Goal: Transaction & Acquisition: Book appointment/travel/reservation

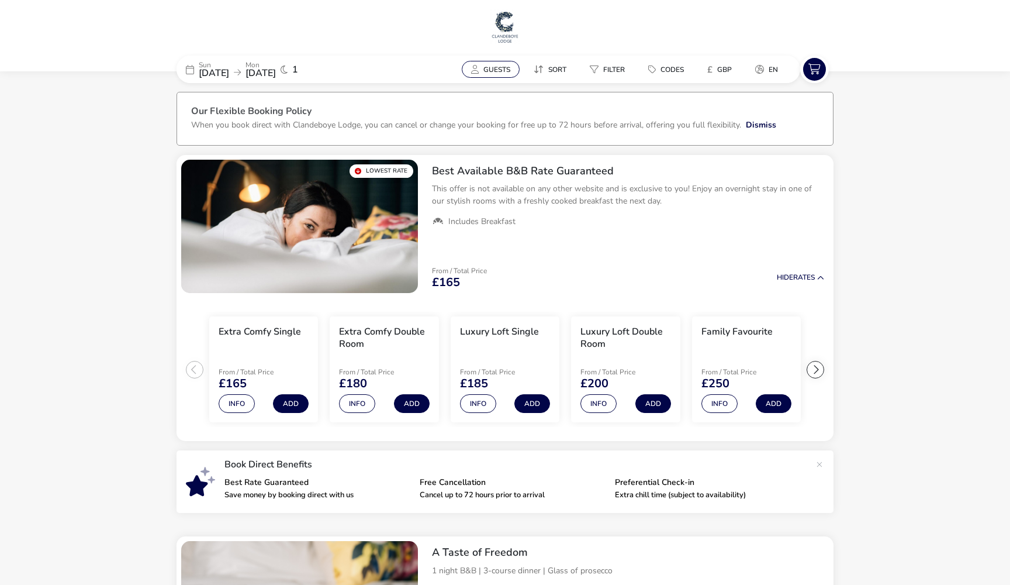
click at [506, 65] on span "Guests" at bounding box center [496, 69] width 27 height 9
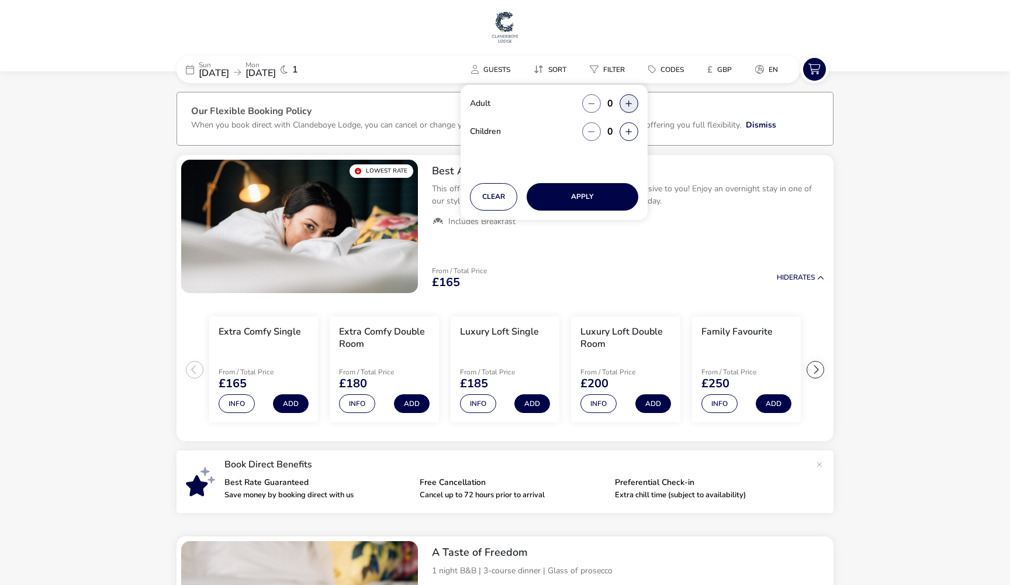
click at [630, 104] on button "button" at bounding box center [629, 103] width 19 height 19
type input "2"
click at [554, 199] on button "Apply" at bounding box center [583, 196] width 112 height 27
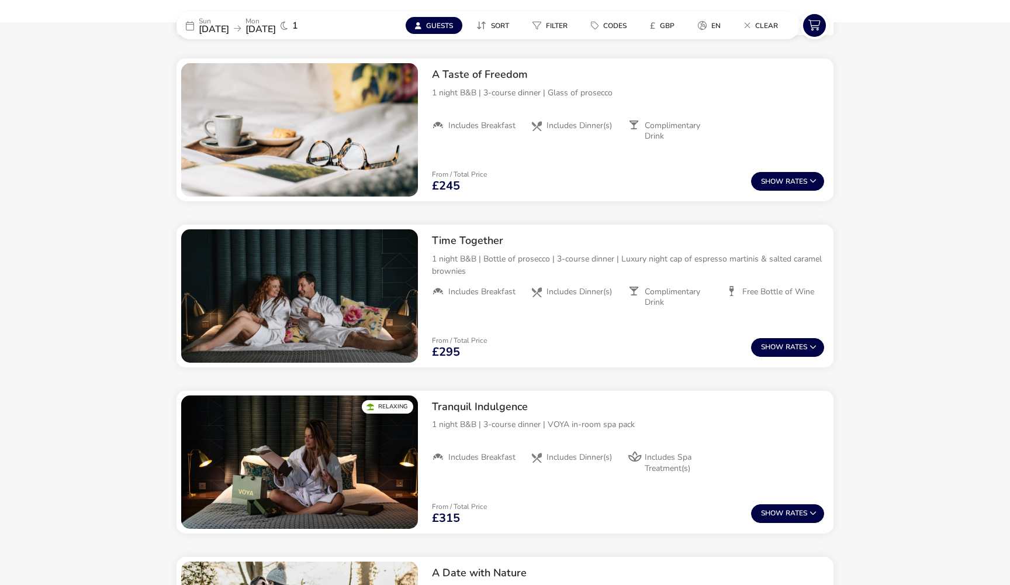
scroll to position [505, 0]
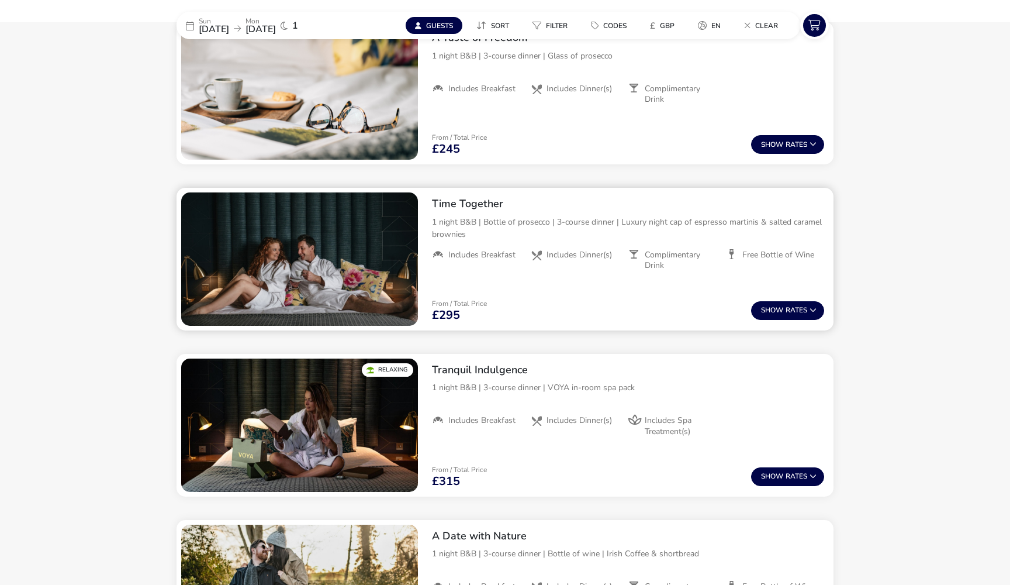
click at [486, 206] on h2 "Time Together" at bounding box center [628, 203] width 392 height 13
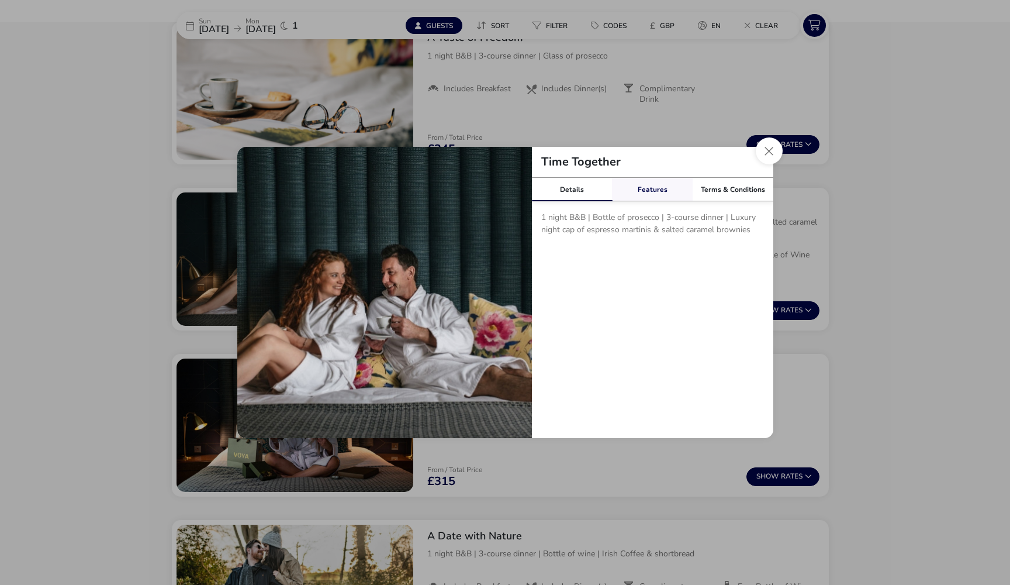
click at [656, 187] on link "Features" at bounding box center [652, 189] width 81 height 23
click at [705, 193] on link "Terms & Conditions" at bounding box center [733, 189] width 81 height 23
click at [766, 155] on button "Close modal" at bounding box center [769, 150] width 27 height 27
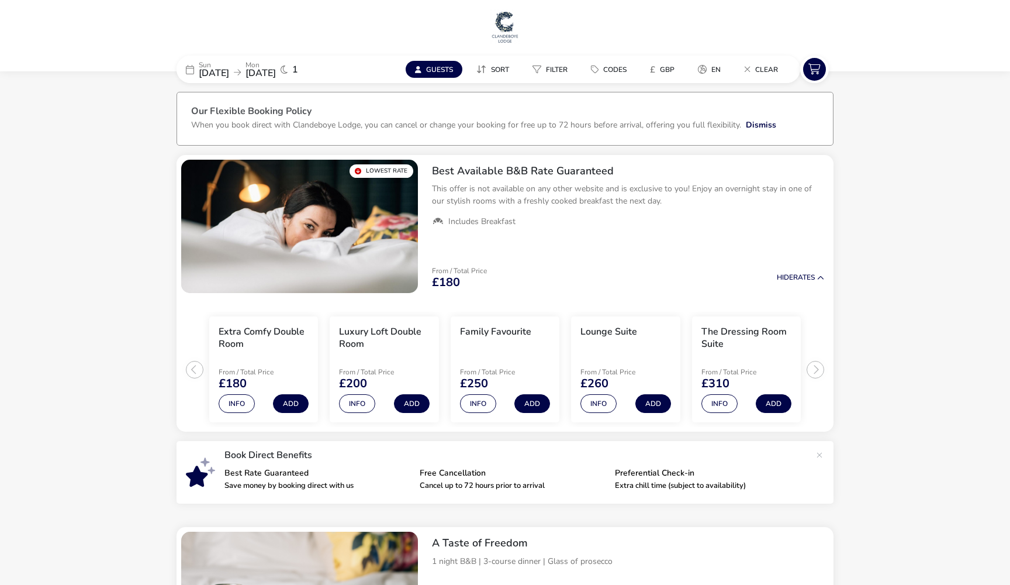
scroll to position [0, 0]
click at [503, 17] on img at bounding box center [504, 26] width 29 height 35
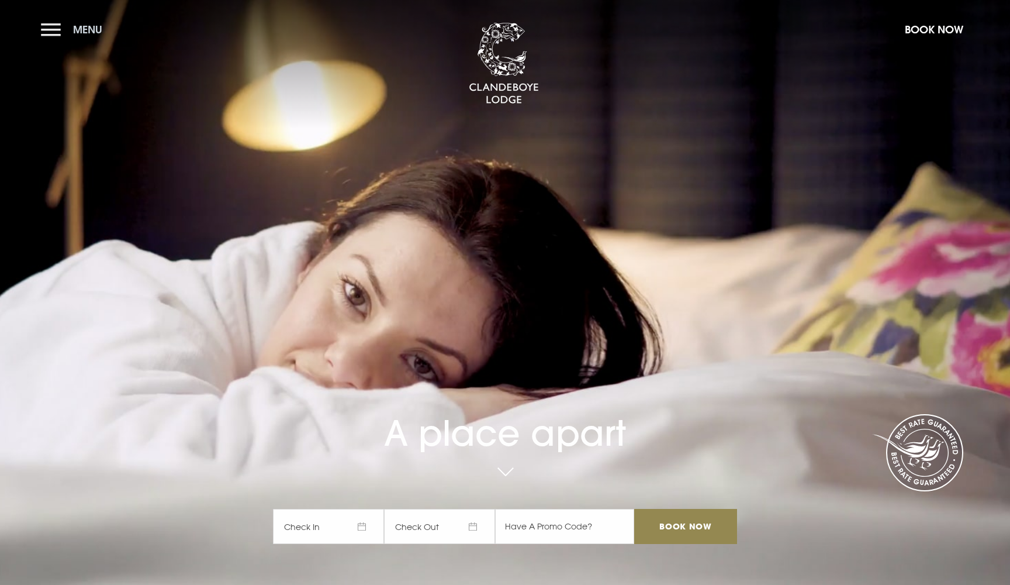
click at [49, 21] on button "Menu" at bounding box center [74, 29] width 67 height 25
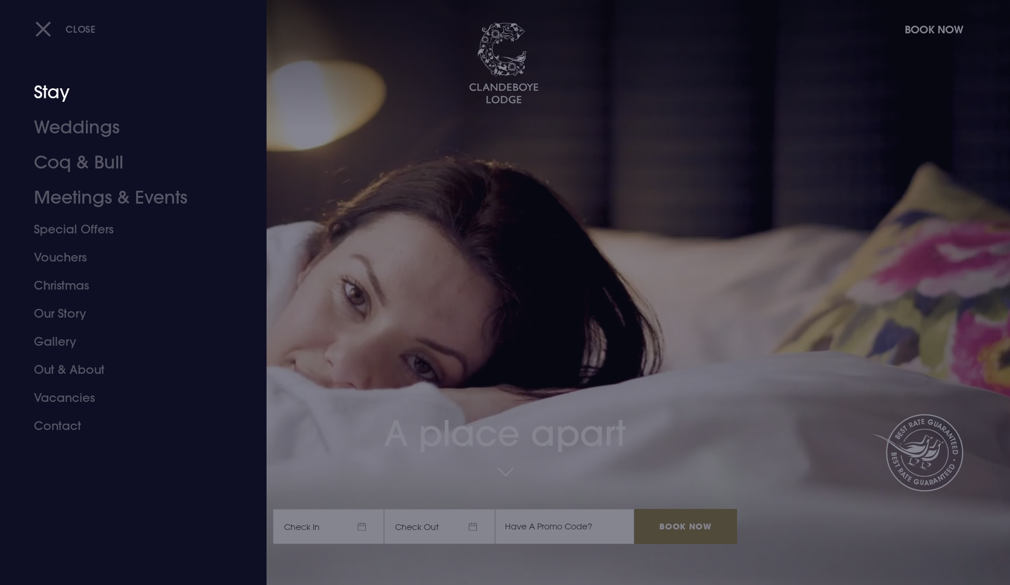
click at [57, 99] on link "Stay" at bounding box center [126, 92] width 185 height 35
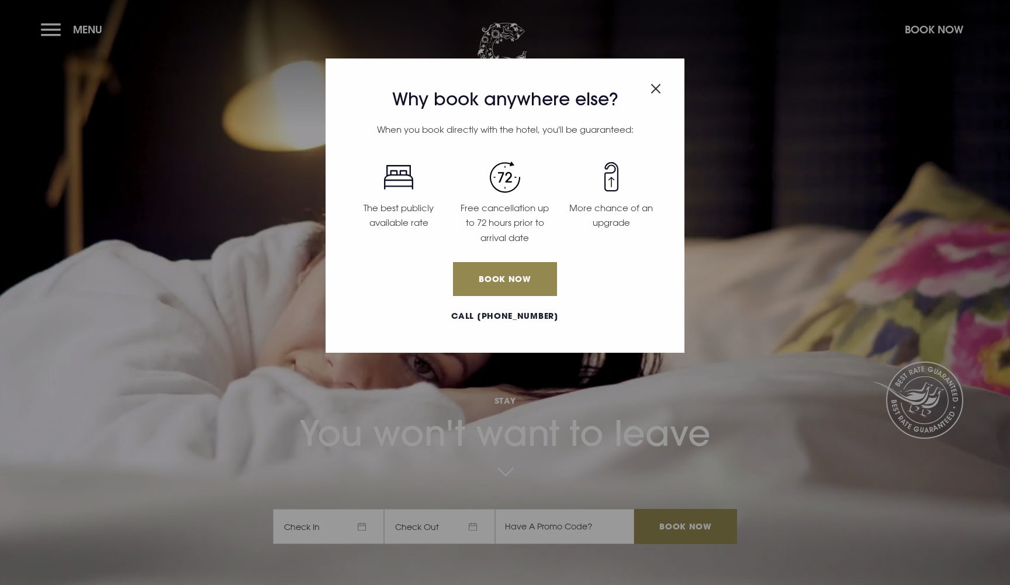
click at [659, 92] on img "Close modal" at bounding box center [656, 89] width 11 height 10
